Goal: Task Accomplishment & Management: Manage account settings

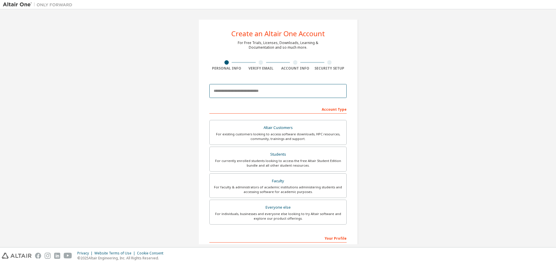
click at [261, 90] on input "email" at bounding box center [277, 91] width 137 height 14
type input "**********"
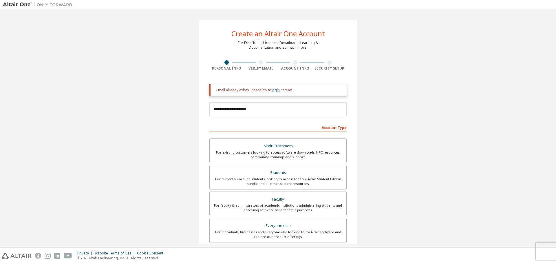
drag, startPoint x: 270, startPoint y: 93, endPoint x: 277, endPoint y: 90, distance: 8.2
click at [271, 93] on div "Email already exists. Please try to login instead." at bounding box center [277, 90] width 137 height 12
click at [277, 90] on link "login" at bounding box center [275, 89] width 8 height 5
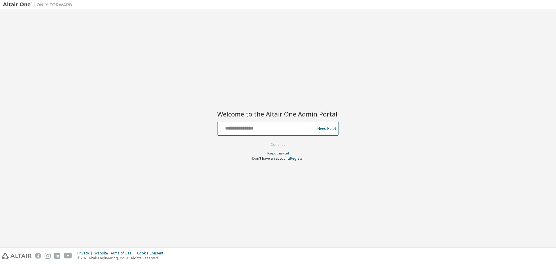
click at [267, 130] on input "text" at bounding box center [267, 127] width 95 height 8
type input "**********"
click at [265, 140] on button "Continue" at bounding box center [278, 144] width 27 height 9
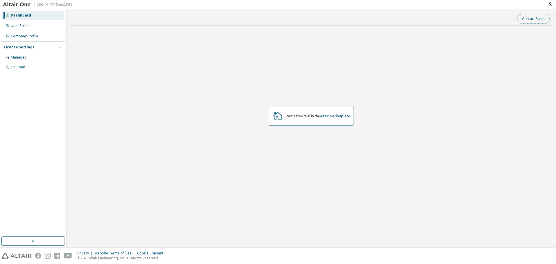
click at [537, 17] on button "Contact Sales" at bounding box center [533, 19] width 32 height 10
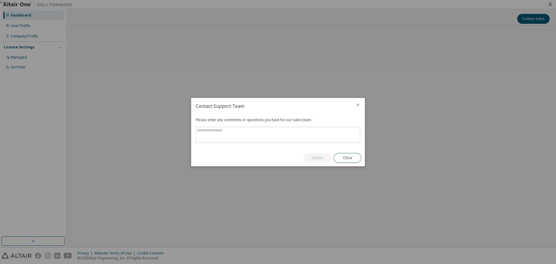
click at [355, 103] on div at bounding box center [358, 105] width 14 height 15
click at [358, 103] on icon "close" at bounding box center [358, 105] width 5 height 5
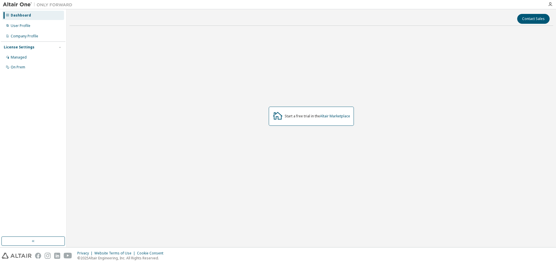
click at [337, 120] on div "Start a free trial in the Altair Marketplace" at bounding box center [311, 116] width 85 height 19
click at [340, 117] on link "Altair Marketplace" at bounding box center [335, 116] width 30 height 5
